Goal: Task Accomplishment & Management: Complete application form

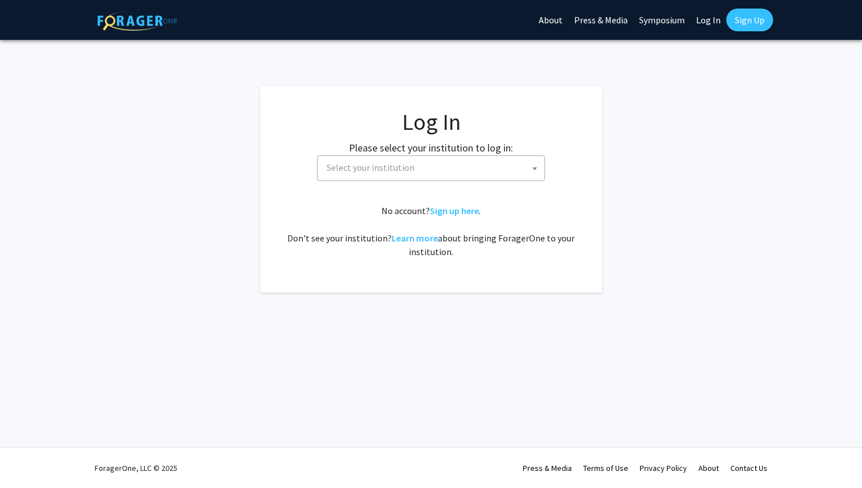
select select
click at [402, 174] on span "Select your institution" at bounding box center [433, 167] width 222 height 23
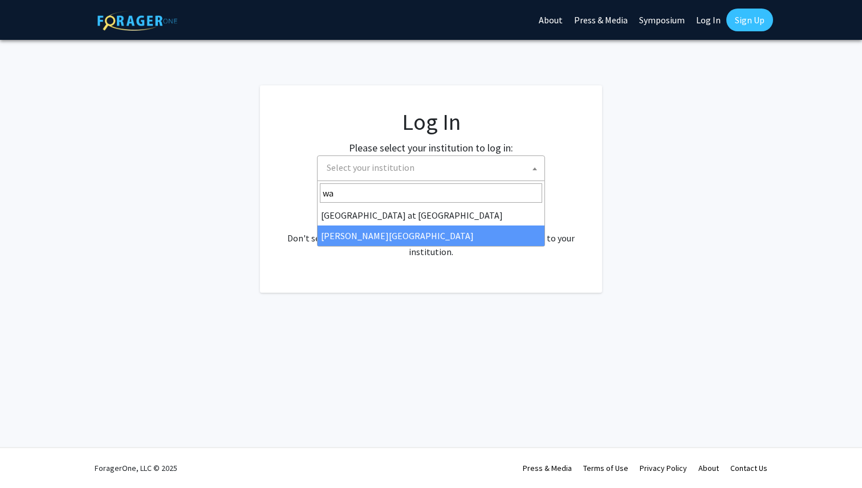
type input "wa"
select select "21"
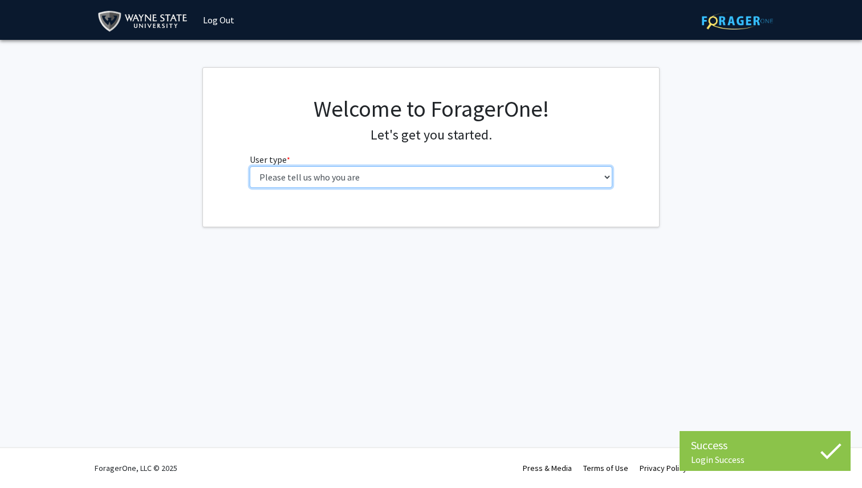
click at [385, 169] on select "Please tell us who you are Undergraduate Student Master's Student Doctoral Cand…" at bounding box center [431, 177] width 363 height 22
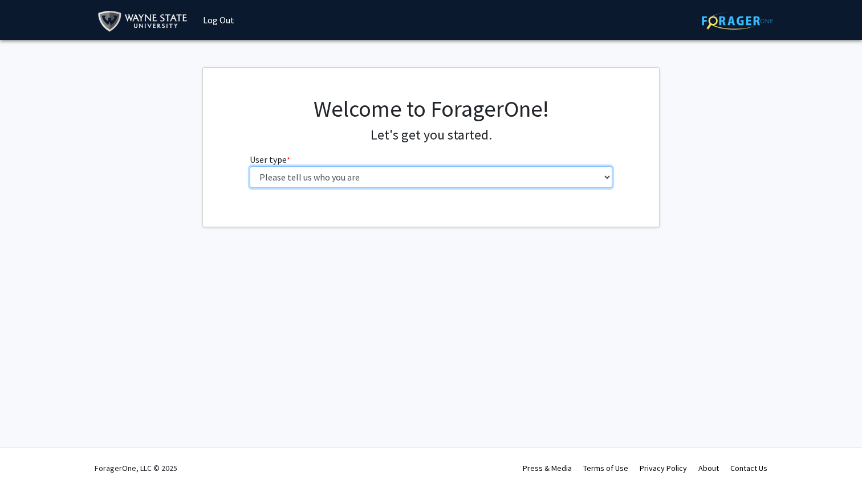
select select "1: undergrad"
click at [250, 166] on select "Please tell us who you are Undergraduate Student Master's Student Doctoral Cand…" at bounding box center [431, 177] width 363 height 22
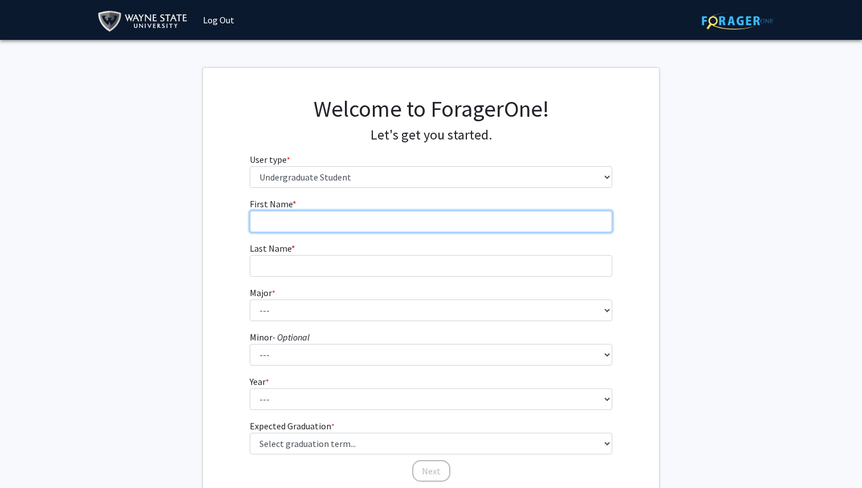
click at [446, 231] on input "First Name * required" at bounding box center [431, 222] width 363 height 22
type input "miray"
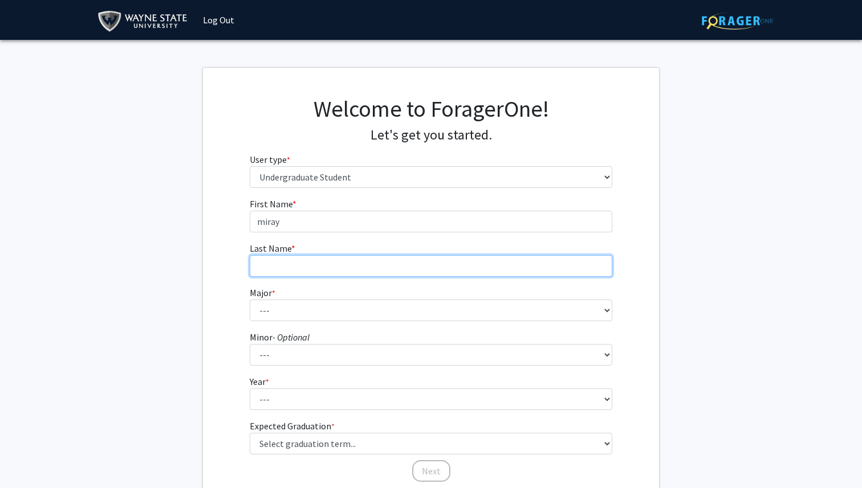
click at [437, 263] on input "Last Name * required" at bounding box center [431, 266] width 363 height 22
type input "shalhoub"
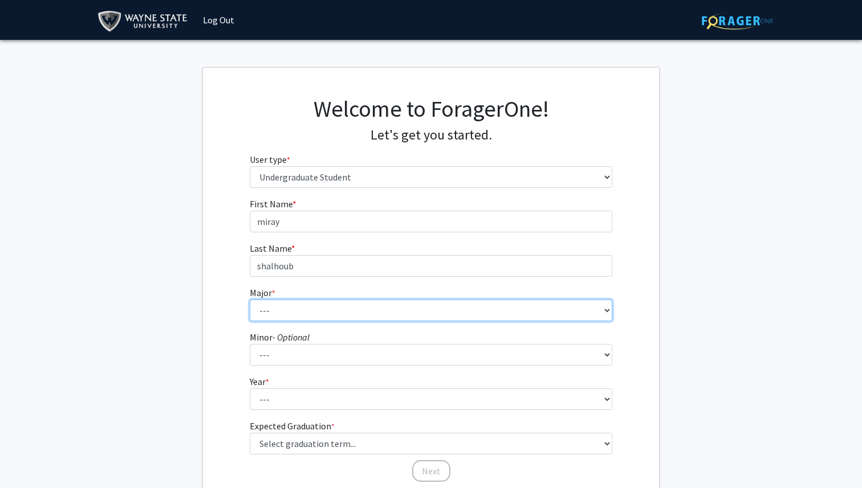
click at [425, 309] on select "--- Accounting African American Studies Anthropology [MEDICAL_DATA] Arabic for …" at bounding box center [431, 311] width 363 height 22
select select "78: 1858"
click at [250, 300] on select "--- Accounting African American Studies Anthropology [MEDICAL_DATA] Arabic for …" at bounding box center [431, 311] width 363 height 22
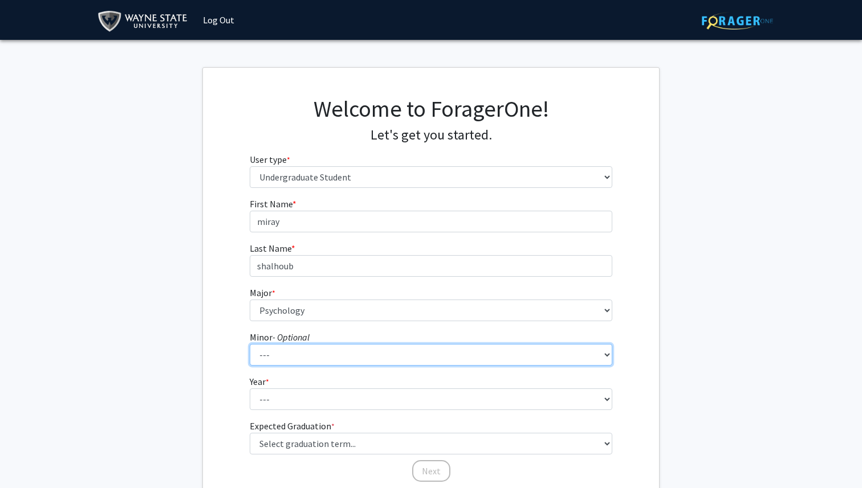
click at [419, 361] on select "--- African American Studies Africana Theatre and Dance Animation and Interacti…" at bounding box center [431, 355] width 363 height 22
select select "13: 1378"
click at [250, 344] on select "--- African American Studies Africana Theatre and Dance Animation and Interacti…" at bounding box center [431, 355] width 363 height 22
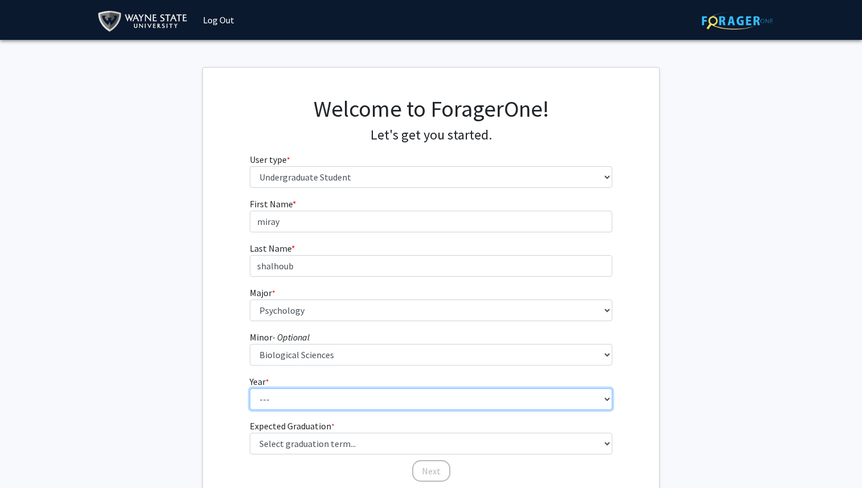
click at [379, 404] on select "--- First-year Sophomore Junior Senior Postbaccalaureate Certificate" at bounding box center [431, 400] width 363 height 22
select select "4: senior"
click at [250, 389] on select "--- First-year Sophomore Junior Senior Postbaccalaureate Certificate" at bounding box center [431, 400] width 363 height 22
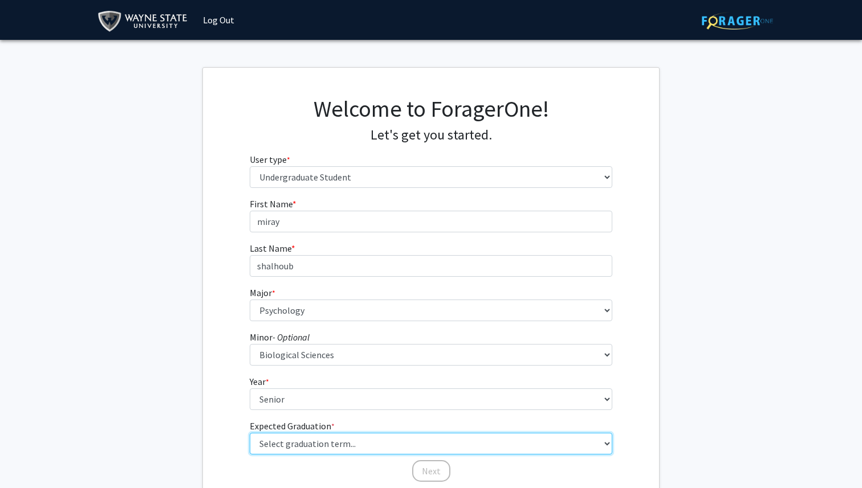
click at [378, 442] on select "Select graduation term... Spring 2025 Summer 2025 Fall 2025 Winter 2025 Spring …" at bounding box center [431, 444] width 363 height 22
select select "8: winter_2026"
click at [250, 433] on select "Select graduation term... Spring 2025 Summer 2025 Fall 2025 Winter 2025 Spring …" at bounding box center [431, 444] width 363 height 22
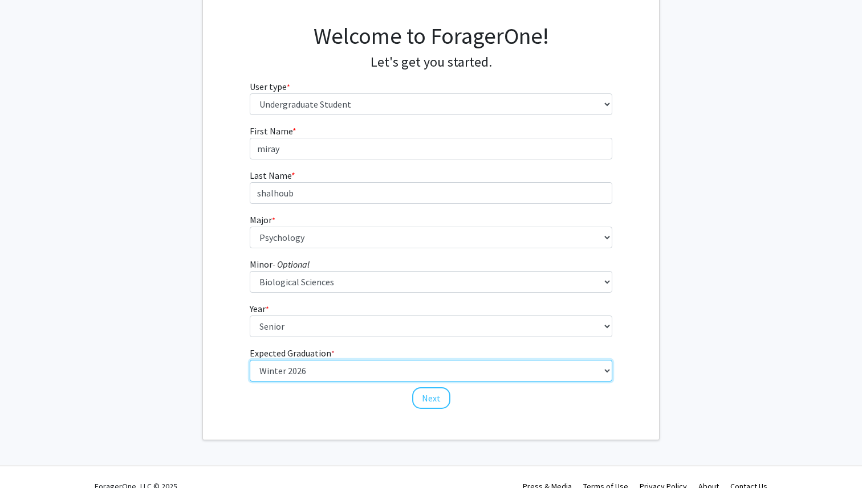
scroll to position [91, 0]
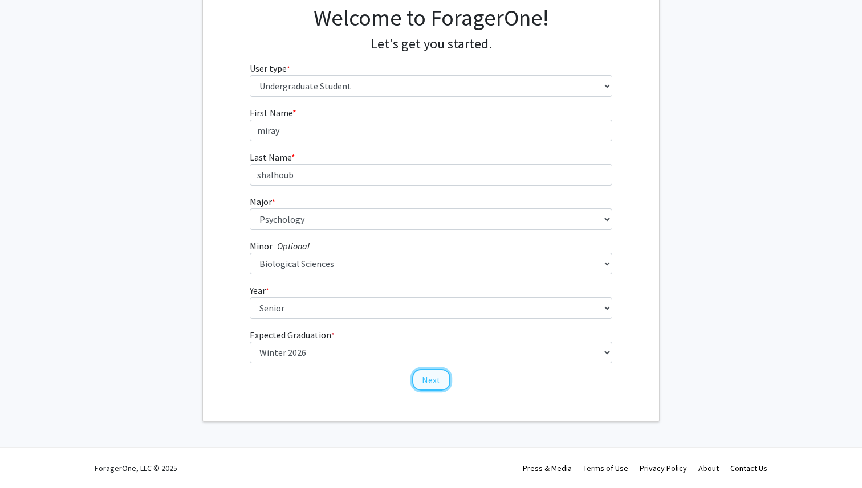
click at [431, 385] on button "Next" at bounding box center [431, 380] width 38 height 22
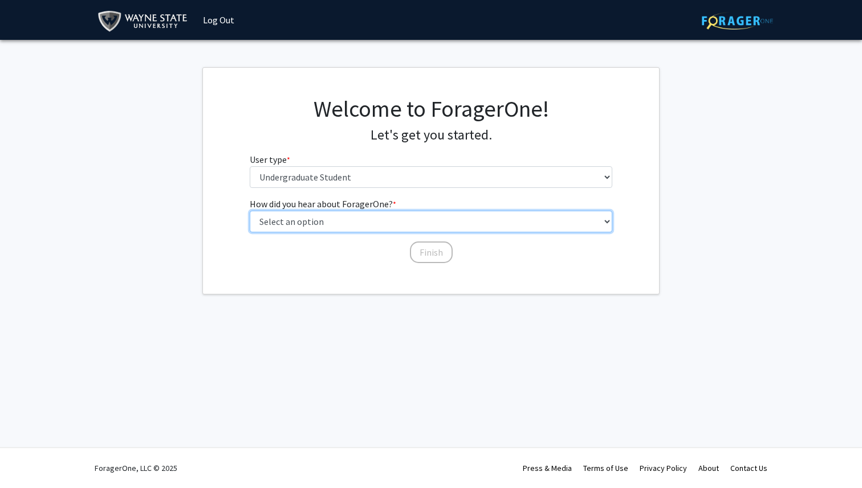
click at [442, 214] on select "Select an option Peer/student recommendation Faculty/staff recommendation Unive…" at bounding box center [431, 222] width 363 height 22
select select "1: peer_recommendation"
click at [250, 211] on select "Select an option Peer/student recommendation Faculty/staff recommendation Unive…" at bounding box center [431, 222] width 363 height 22
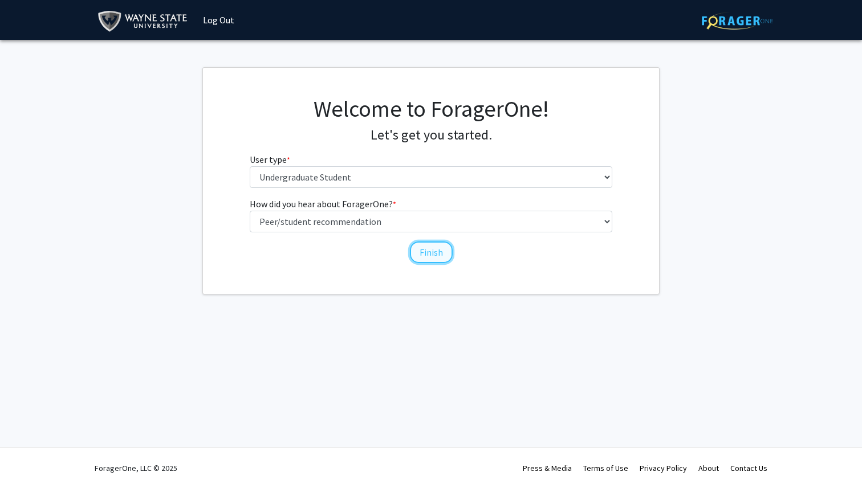
click at [427, 258] on button "Finish" at bounding box center [431, 253] width 43 height 22
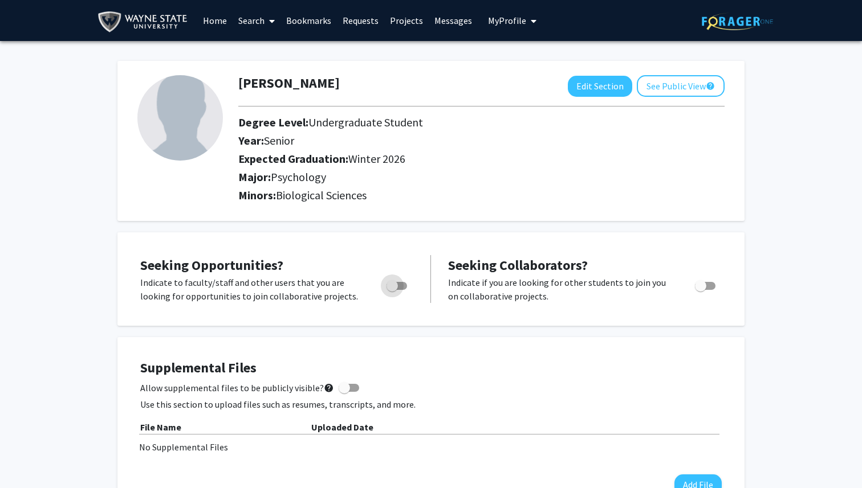
click at [401, 283] on span "Toggle" at bounding box center [396, 286] width 21 height 8
click at [392, 290] on input "Are you actively seeking opportunities?" at bounding box center [392, 290] width 1 height 1
checkbox input "true"
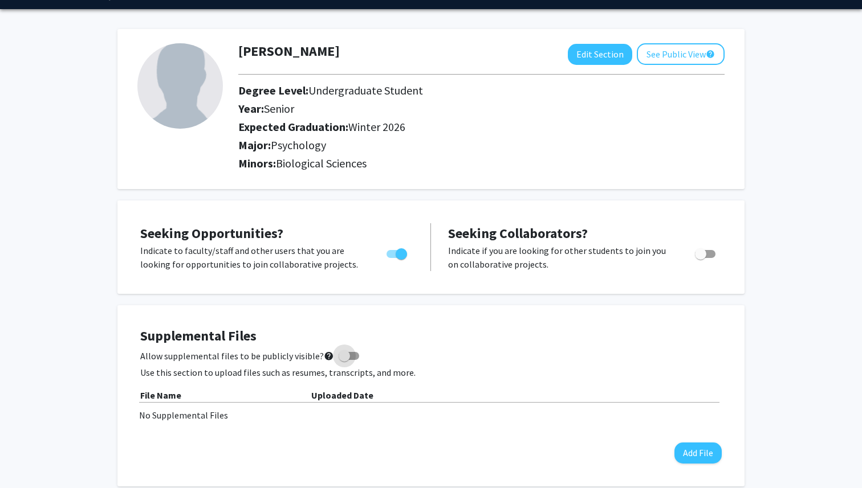
click at [342, 360] on span at bounding box center [344, 356] width 11 height 11
click at [344, 360] on input "Allow supplemental files to be publicly visible? help" at bounding box center [344, 360] width 1 height 1
checkbox input "true"
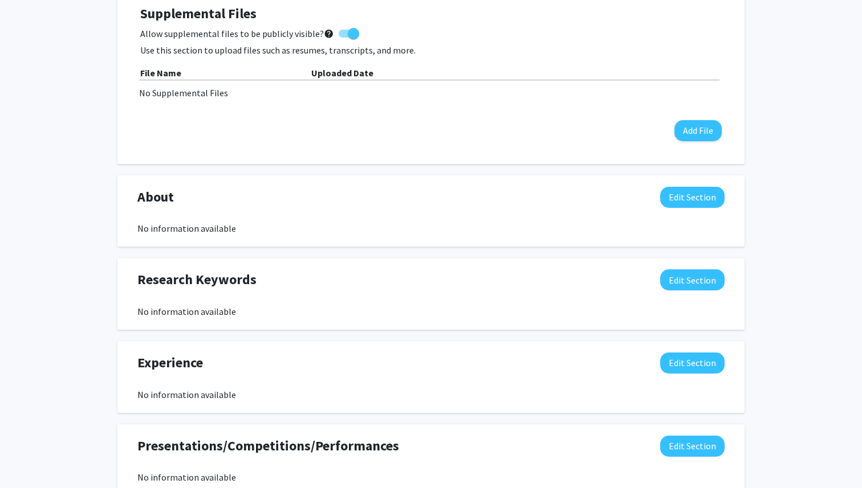
scroll to position [413, 0]
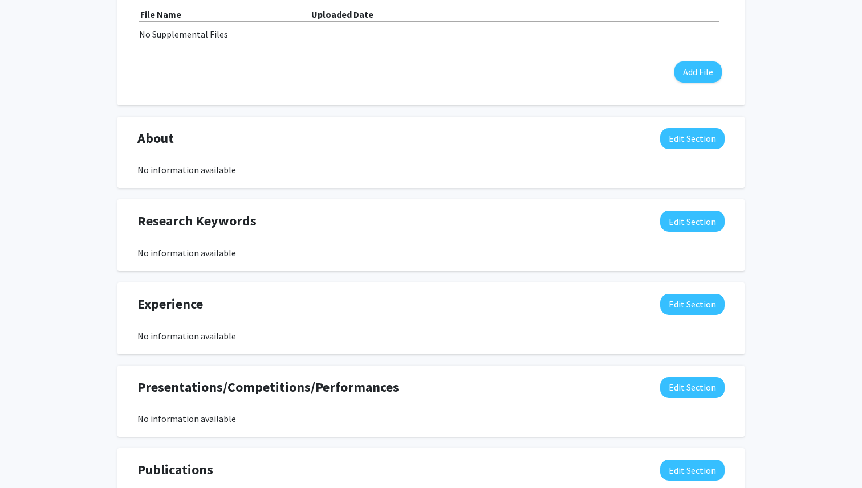
click at [703, 233] on div "Research Keywords Edit Section" at bounding box center [431, 224] width 604 height 26
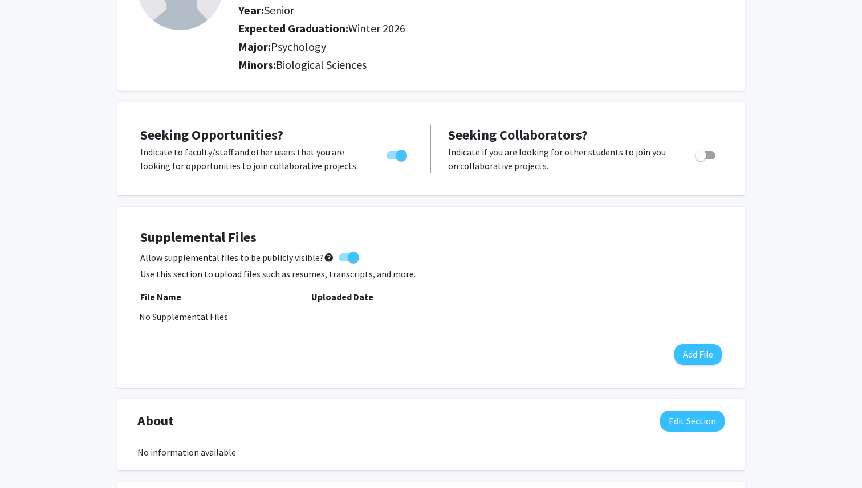
scroll to position [86, 0]
